Goal: Book appointment/travel/reservation

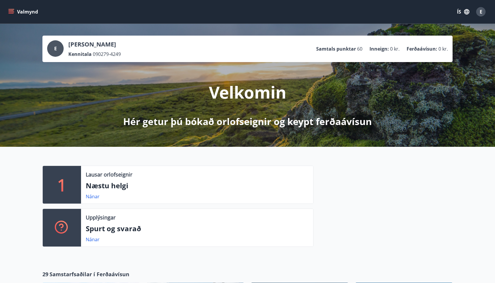
click at [12, 13] on icon "menu" at bounding box center [11, 12] width 6 height 6
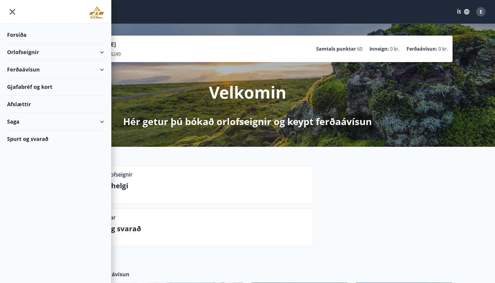
click at [30, 51] on div "Orlofseignir" at bounding box center [55, 52] width 97 height 17
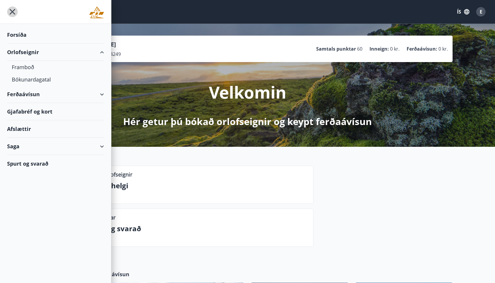
click at [10, 12] on icon "menu" at bounding box center [12, 11] width 11 height 11
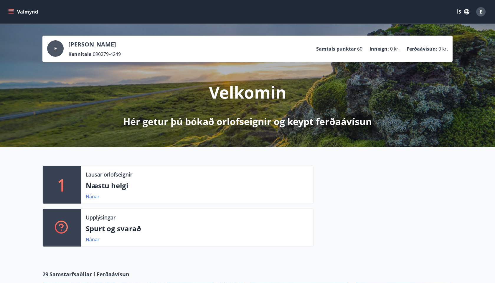
click at [17, 14] on button "Valmynd" at bounding box center [23, 11] width 33 height 11
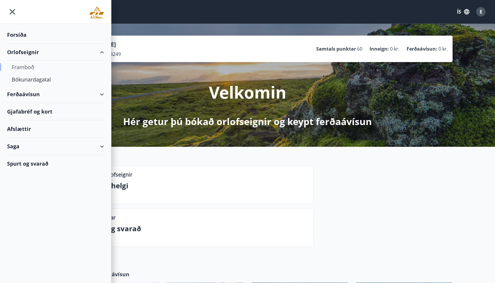
click at [28, 65] on div "Framboð" at bounding box center [55, 67] width 87 height 12
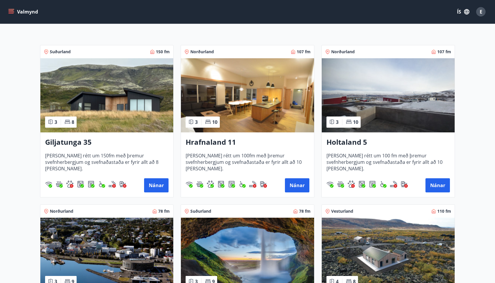
scroll to position [90, 0]
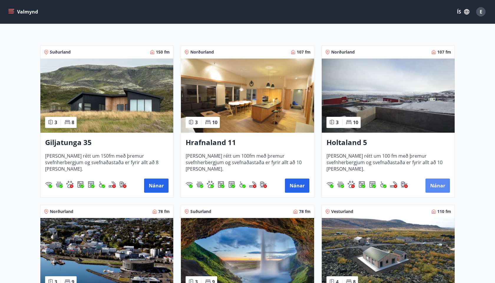
click at [435, 185] on button "Nánar" at bounding box center [437, 186] width 24 height 14
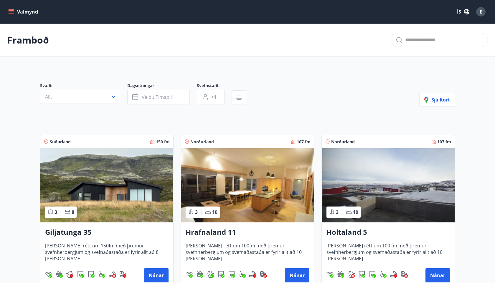
scroll to position [92, 0]
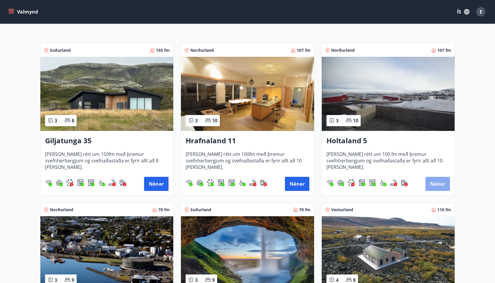
click at [436, 185] on button "Nánar" at bounding box center [437, 184] width 24 height 14
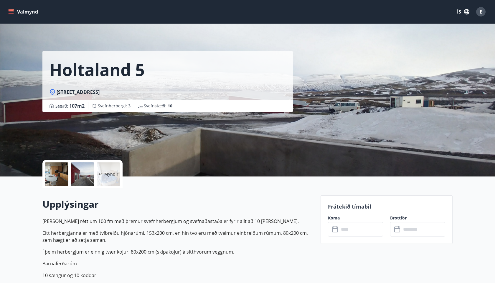
click at [336, 229] on icon at bounding box center [335, 229] width 7 height 7
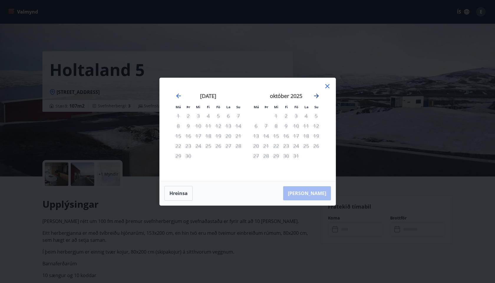
click at [317, 96] on icon "Move forward to switch to the next month." at bounding box center [316, 96] width 5 height 5
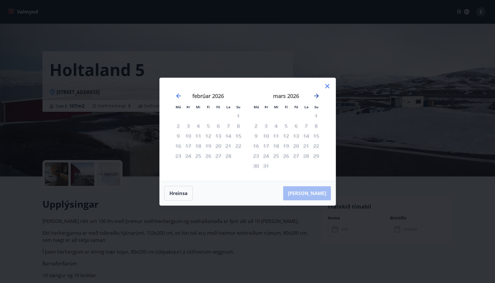
click at [317, 96] on icon "Move forward to switch to the next month." at bounding box center [316, 96] width 5 height 5
click at [176, 192] on button "Hreinsa" at bounding box center [178, 193] width 28 height 15
click at [316, 97] on icon "Move forward to switch to the next month." at bounding box center [316, 96] width 7 height 7
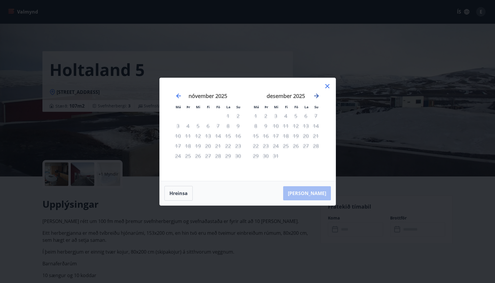
click at [316, 97] on icon "Move forward to switch to the next month." at bounding box center [316, 96] width 7 height 7
click at [328, 85] on icon at bounding box center [327, 86] width 4 height 4
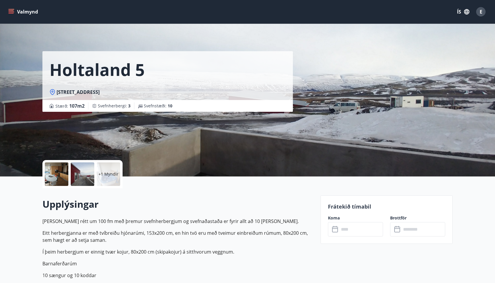
click at [339, 227] on input "text" at bounding box center [361, 229] width 44 height 14
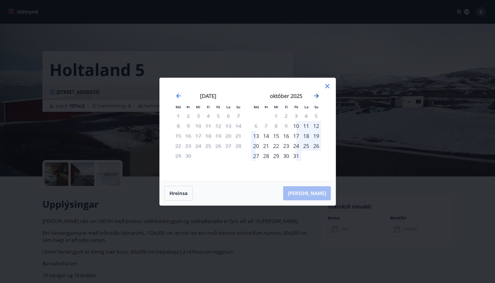
click at [318, 97] on icon "Move forward to switch to the next month." at bounding box center [316, 96] width 7 height 7
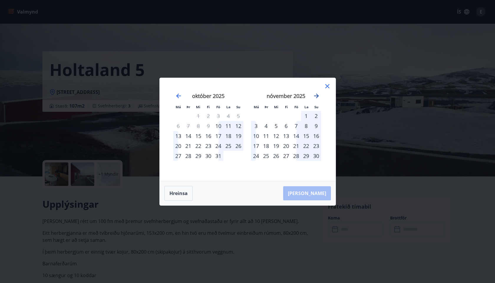
click at [318, 97] on icon "Move forward to switch to the next month." at bounding box center [316, 96] width 7 height 7
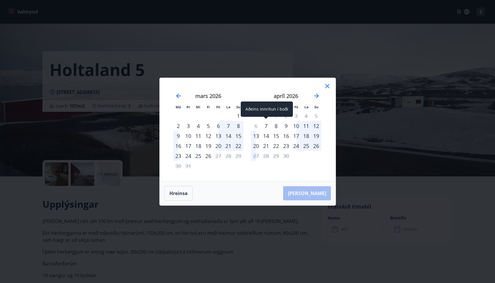
click at [267, 126] on div "7" at bounding box center [266, 126] width 10 height 10
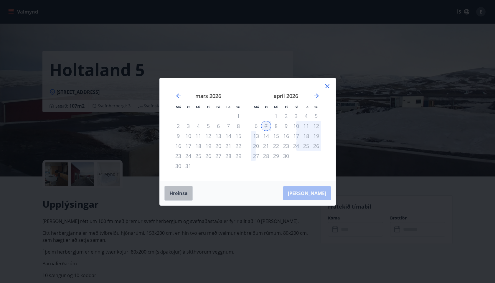
click at [184, 192] on button "Hreinsa" at bounding box center [178, 193] width 28 height 15
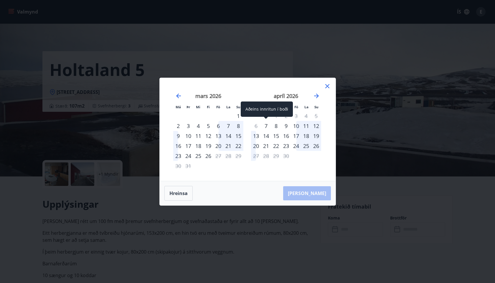
click at [265, 126] on div "7" at bounding box center [266, 126] width 10 height 10
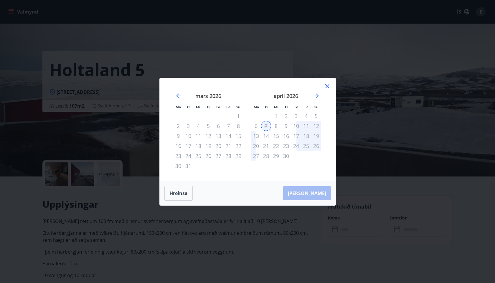
click at [287, 127] on div "9" at bounding box center [286, 126] width 10 height 10
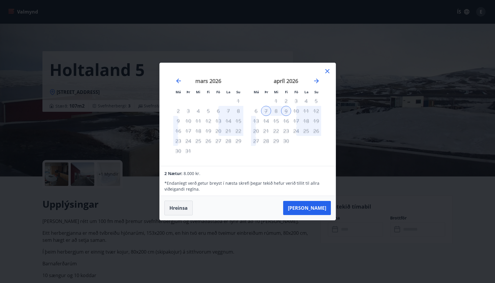
click at [177, 210] on button "Hreinsa" at bounding box center [178, 208] width 28 height 15
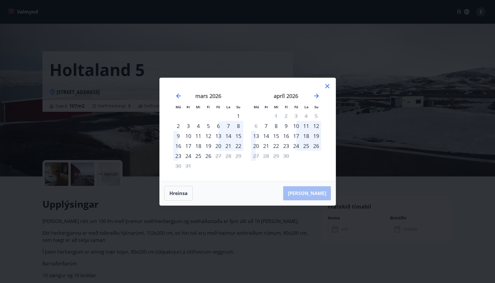
click at [325, 87] on icon at bounding box center [327, 86] width 7 height 7
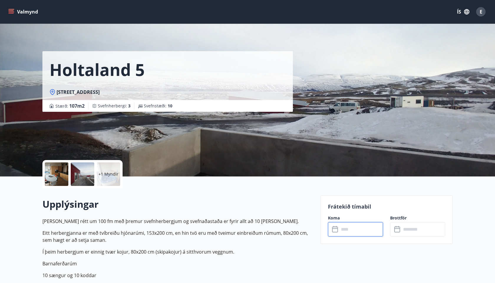
click at [408, 230] on input "text" at bounding box center [423, 229] width 44 height 14
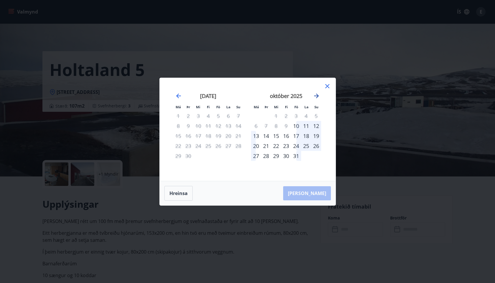
click at [317, 97] on icon "Move forward to switch to the next month." at bounding box center [316, 96] width 7 height 7
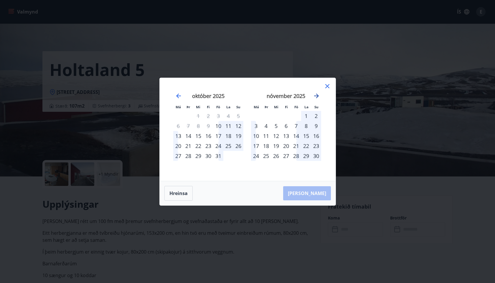
click at [317, 97] on icon "Move forward to switch to the next month." at bounding box center [316, 96] width 7 height 7
click at [317, 96] on icon "Move forward to switch to the next month." at bounding box center [316, 96] width 5 height 5
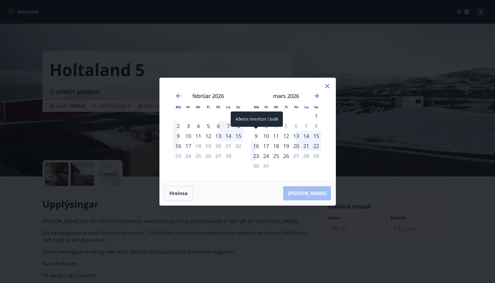
click at [259, 136] on div "9" at bounding box center [256, 136] width 10 height 10
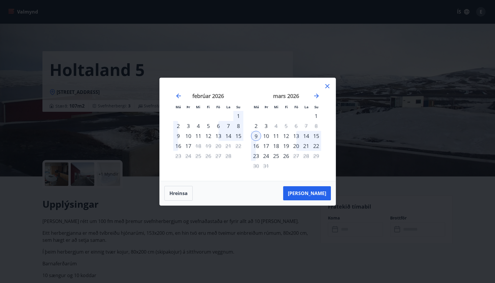
click at [289, 136] on div "12" at bounding box center [286, 136] width 10 height 10
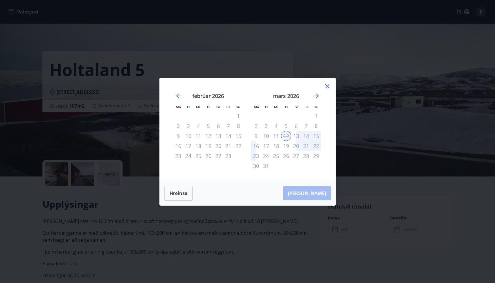
click at [318, 193] on div "[PERSON_NAME]" at bounding box center [248, 193] width 176 height 24
click at [174, 194] on button "Hreinsa" at bounding box center [178, 193] width 28 height 15
click at [315, 95] on icon "Move forward to switch to the next month." at bounding box center [316, 96] width 7 height 7
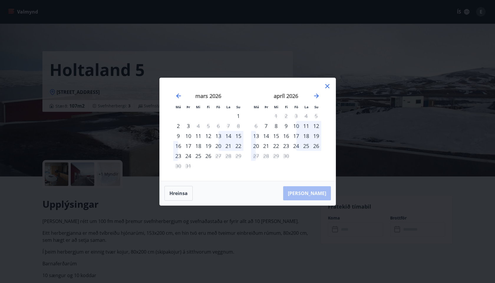
click at [257, 135] on div "13" at bounding box center [256, 136] width 10 height 10
click at [306, 136] on div "18" at bounding box center [306, 136] width 10 height 10
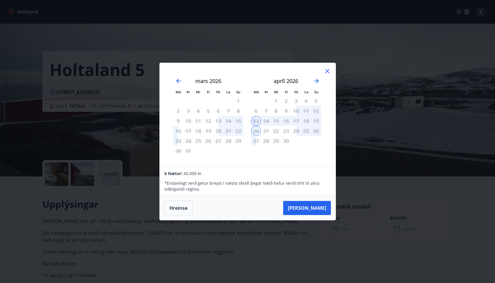
click at [257, 119] on div "13" at bounding box center [256, 121] width 10 height 10
click at [316, 210] on button "[PERSON_NAME]" at bounding box center [307, 208] width 48 height 14
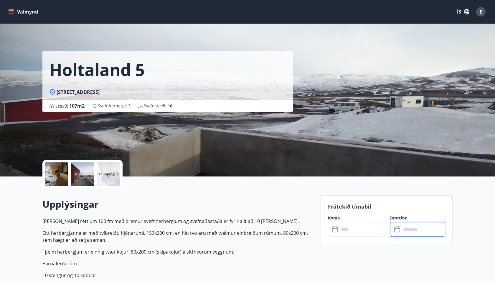
type input "******"
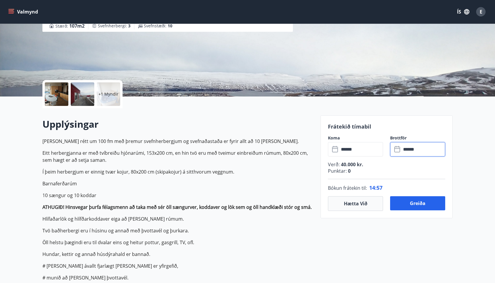
scroll to position [82, 0]
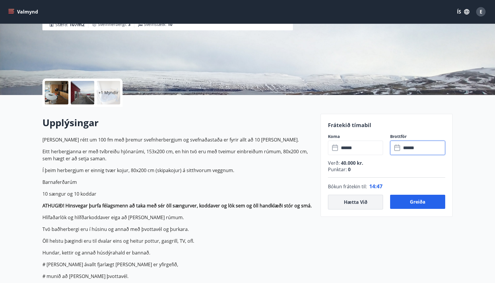
click at [354, 202] on button "Hætta við" at bounding box center [355, 202] width 55 height 15
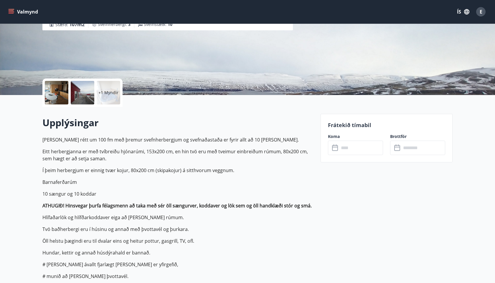
click at [398, 149] on icon at bounding box center [397, 148] width 7 height 7
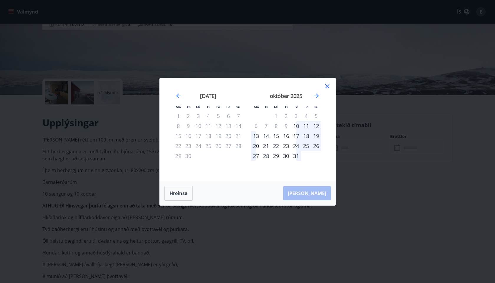
click at [258, 136] on div "13" at bounding box center [256, 136] width 10 height 10
click at [286, 135] on div "16" at bounding box center [286, 136] width 10 height 10
click at [260, 136] on div "13" at bounding box center [256, 136] width 10 height 10
click at [256, 136] on div "13" at bounding box center [256, 136] width 10 height 10
click at [263, 136] on div "14" at bounding box center [266, 136] width 10 height 10
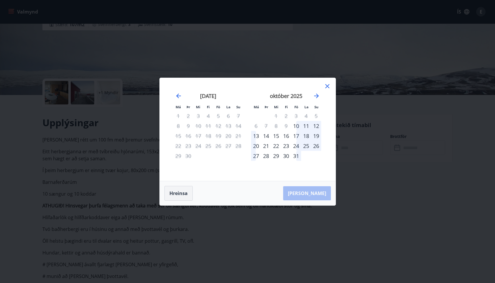
click at [179, 193] on button "Hreinsa" at bounding box center [178, 193] width 28 height 15
click at [265, 136] on div "14" at bounding box center [266, 136] width 10 height 10
click at [289, 136] on div "16" at bounding box center [286, 136] width 10 height 10
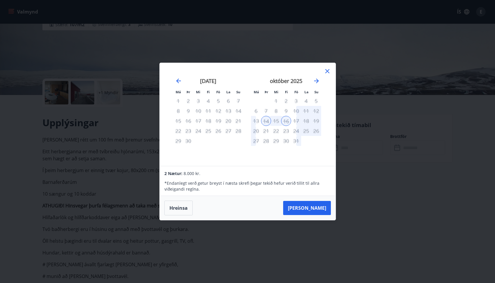
click at [298, 120] on div "17" at bounding box center [296, 121] width 10 height 10
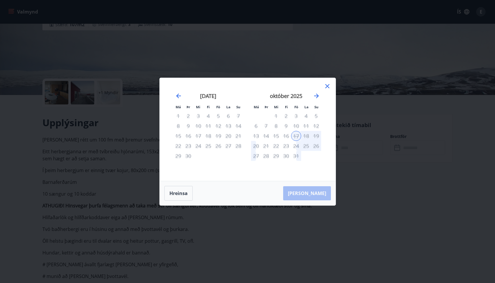
click at [256, 136] on div "13" at bounding box center [256, 136] width 10 height 10
click at [178, 192] on button "Hreinsa" at bounding box center [178, 193] width 28 height 15
click at [255, 136] on div "13" at bounding box center [256, 136] width 10 height 10
click at [297, 136] on div "17" at bounding box center [296, 136] width 10 height 10
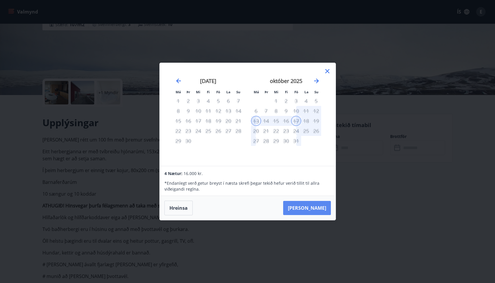
click at [314, 206] on button "[PERSON_NAME]" at bounding box center [307, 208] width 48 height 14
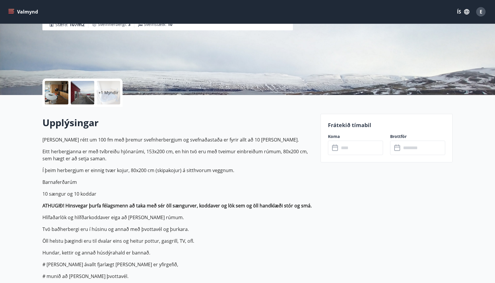
type input "******"
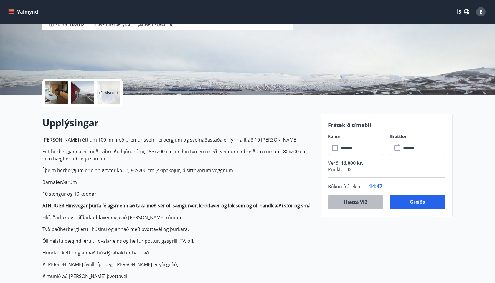
click at [351, 201] on button "Hætta við" at bounding box center [355, 202] width 55 height 15
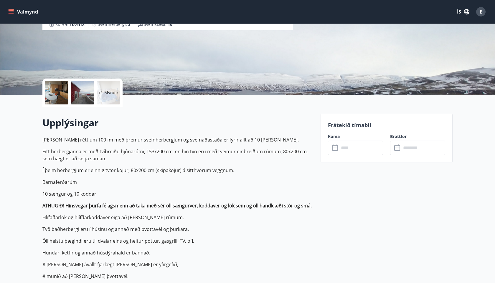
click at [345, 150] on input "text" at bounding box center [361, 148] width 44 height 14
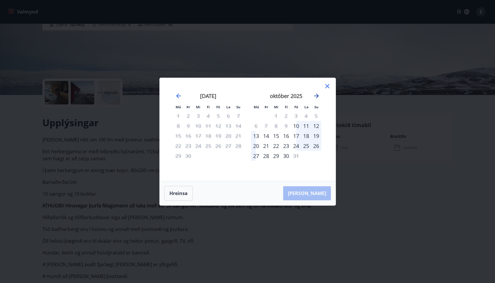
click at [318, 93] on icon "Move forward to switch to the next month." at bounding box center [316, 96] width 7 height 7
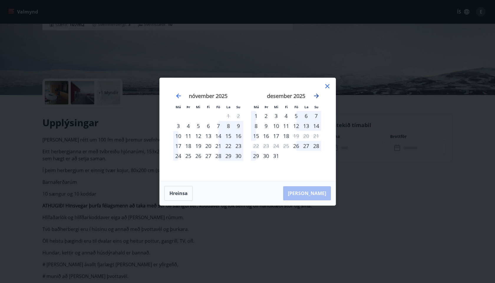
click at [318, 93] on icon "Move forward to switch to the next month." at bounding box center [316, 96] width 7 height 7
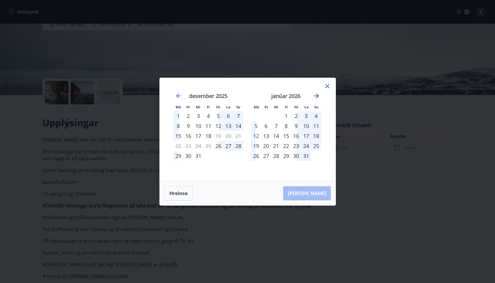
click at [318, 93] on icon "Move forward to switch to the next month." at bounding box center [316, 96] width 7 height 7
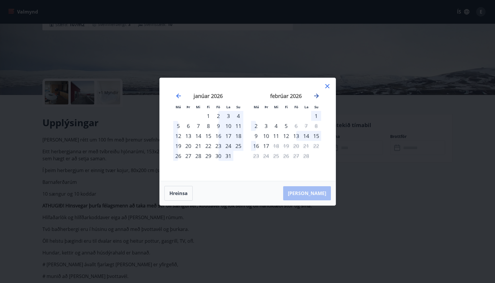
click at [318, 93] on icon "Move forward to switch to the next month." at bounding box center [316, 96] width 7 height 7
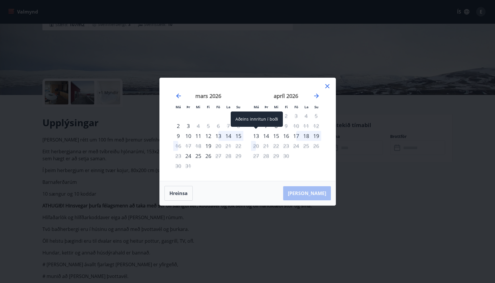
click at [257, 135] on div "13" at bounding box center [256, 136] width 10 height 10
click at [296, 136] on div "17" at bounding box center [296, 136] width 10 height 10
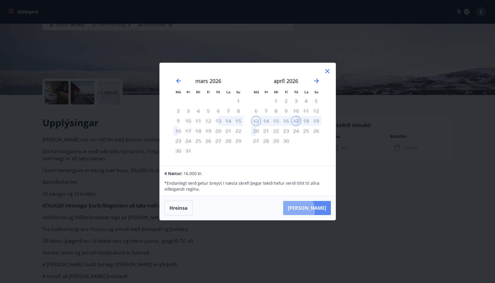
click at [315, 210] on button "[PERSON_NAME]" at bounding box center [307, 208] width 48 height 14
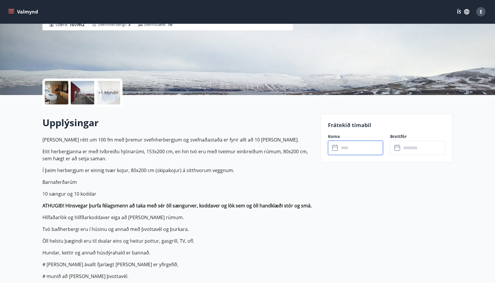
type input "******"
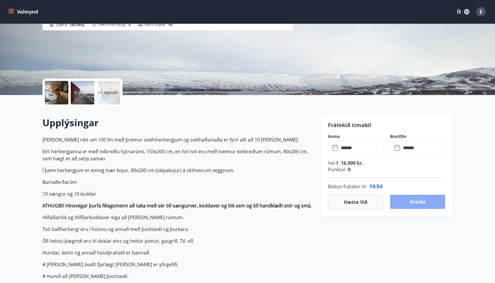
click at [415, 202] on button "Greiða" at bounding box center [417, 202] width 55 height 14
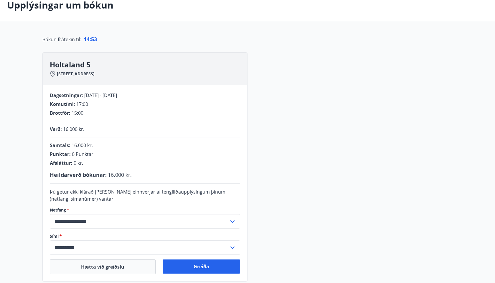
scroll to position [82, 0]
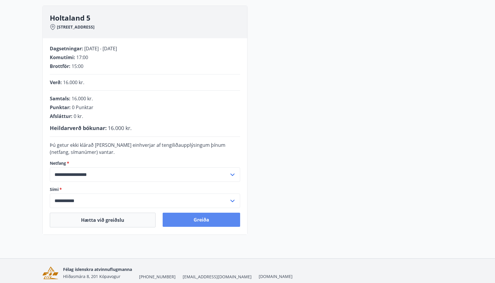
click at [204, 219] on button "Greiða" at bounding box center [201, 220] width 77 height 14
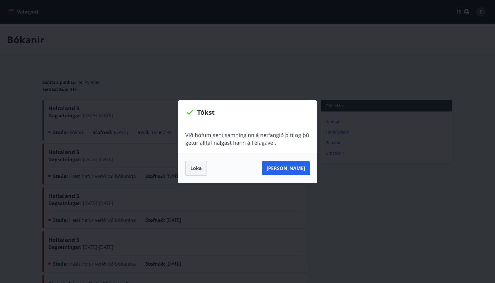
click at [198, 167] on button "Loka" at bounding box center [196, 168] width 22 height 15
